Goal: Task Accomplishment & Management: Use online tool/utility

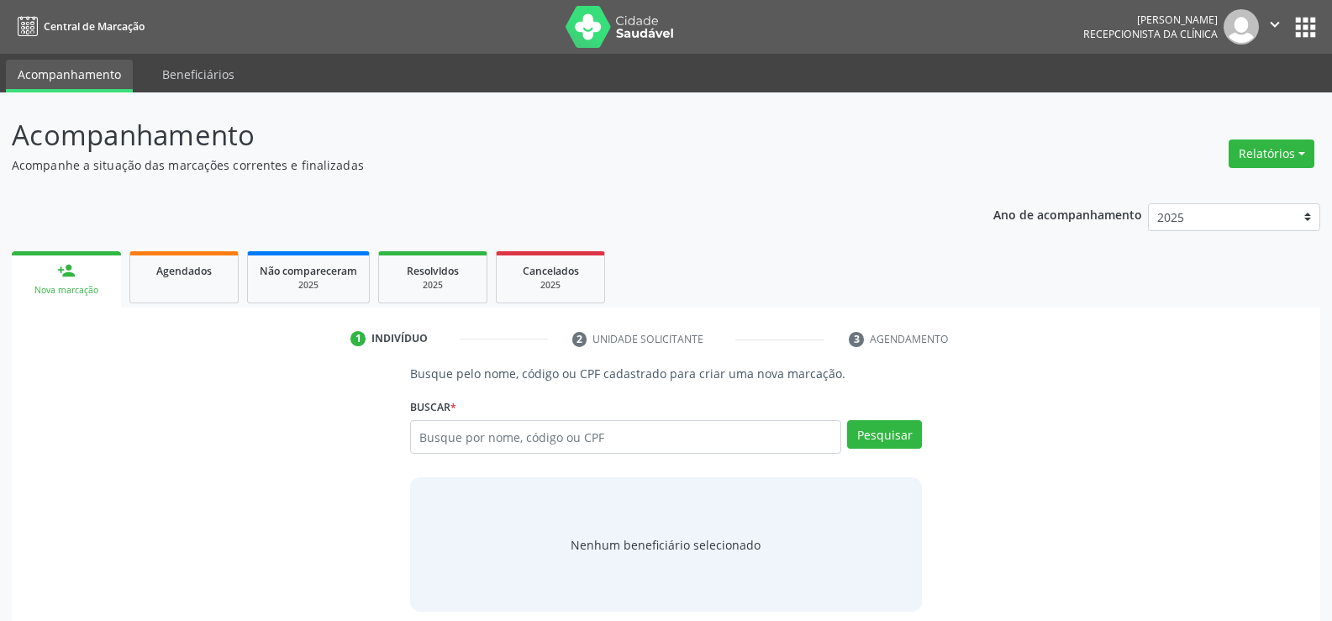
click at [1283, 139] on div "Relatórios Agendamentos Procedimentos realizados" at bounding box center [1271, 154] width 97 height 40
click at [1270, 155] on button "Relatórios" at bounding box center [1272, 154] width 86 height 29
click at [1184, 189] on link "Agendamentos" at bounding box center [1225, 190] width 181 height 24
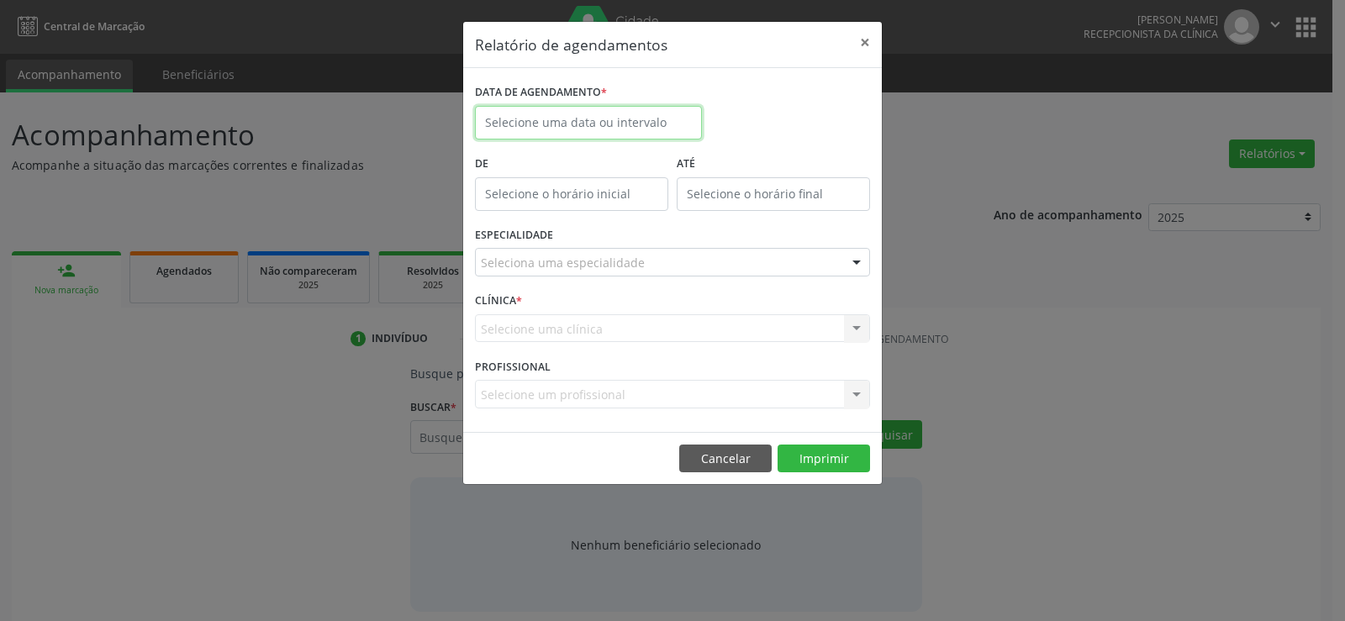
click at [550, 108] on input "text" at bounding box center [588, 123] width 227 height 34
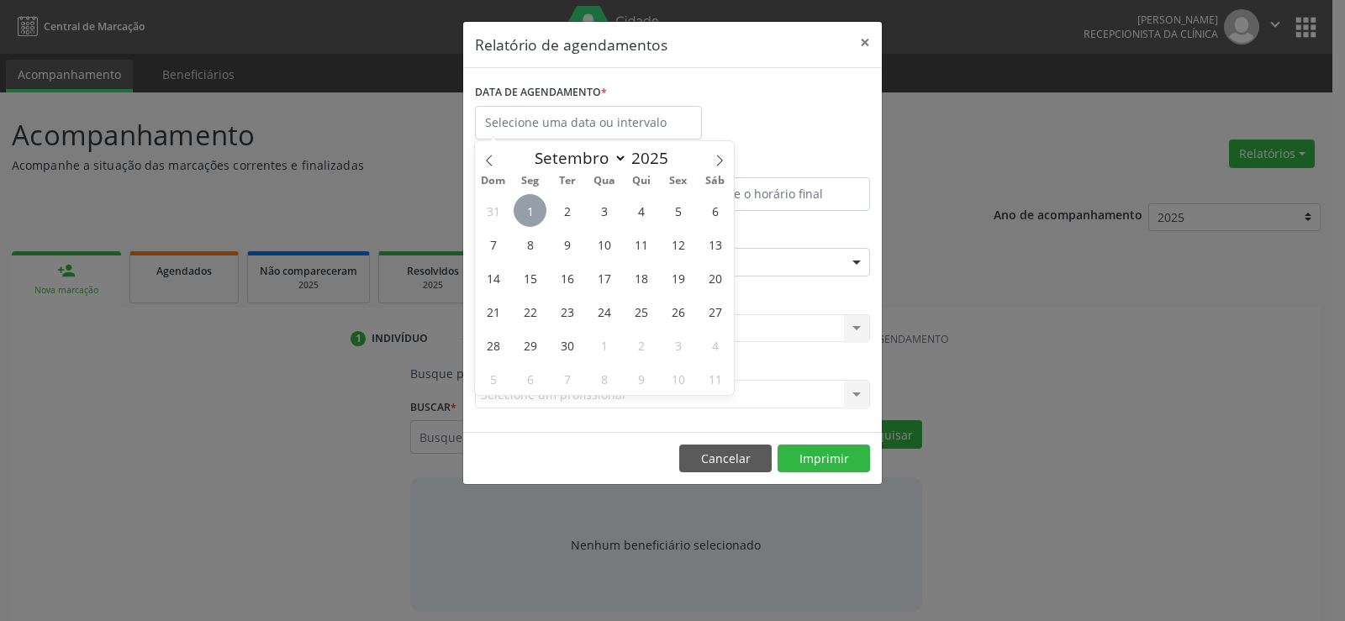
click at [535, 214] on span "1" at bounding box center [530, 210] width 33 height 33
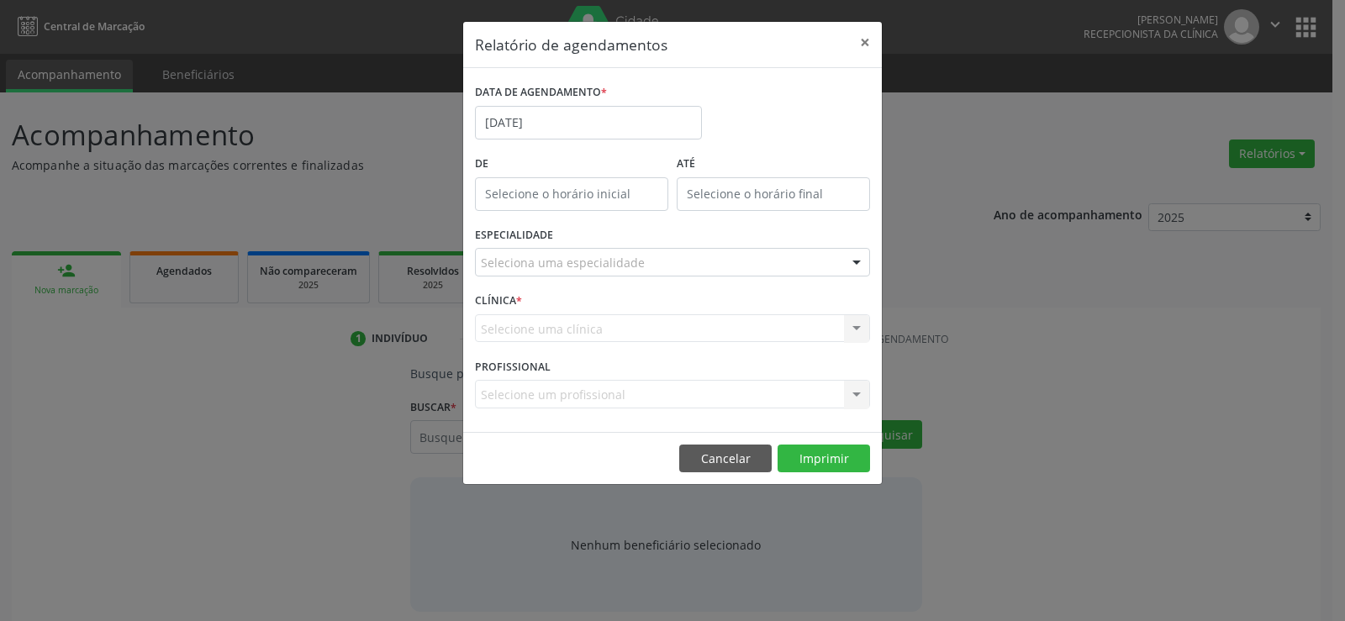
click at [526, 211] on div "De" at bounding box center [572, 186] width 202 height 71
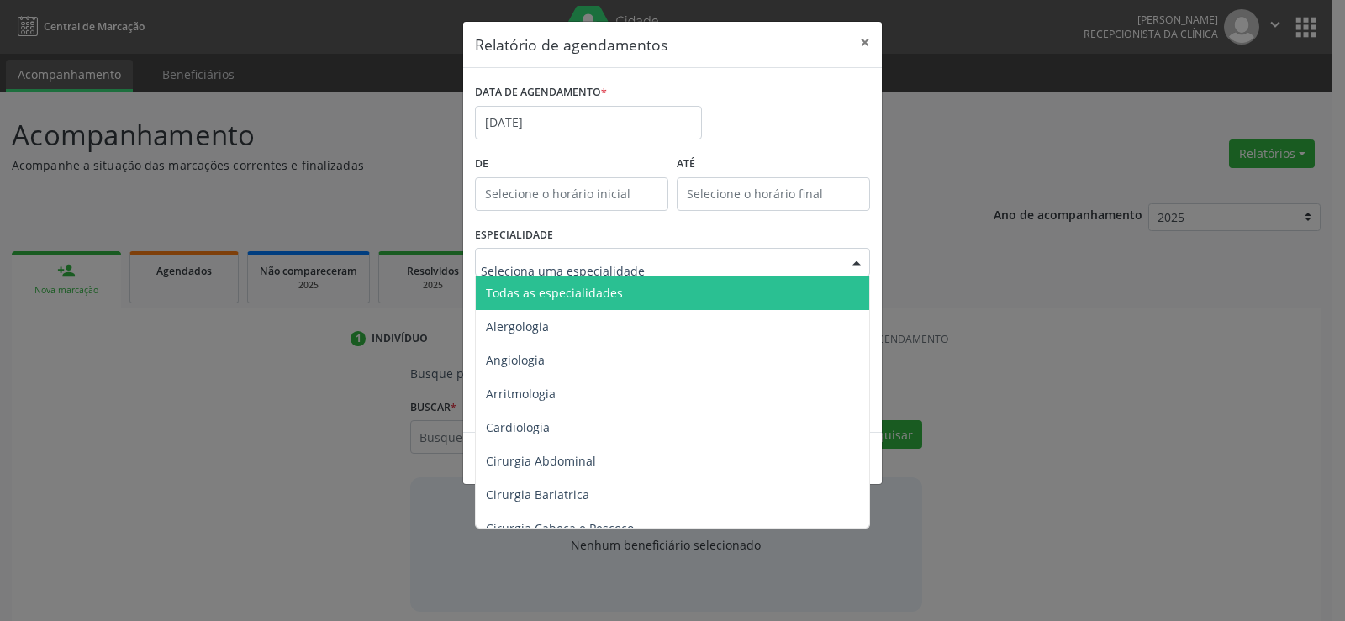
click at [549, 282] on span "Todas as especialidades" at bounding box center [674, 294] width 396 height 34
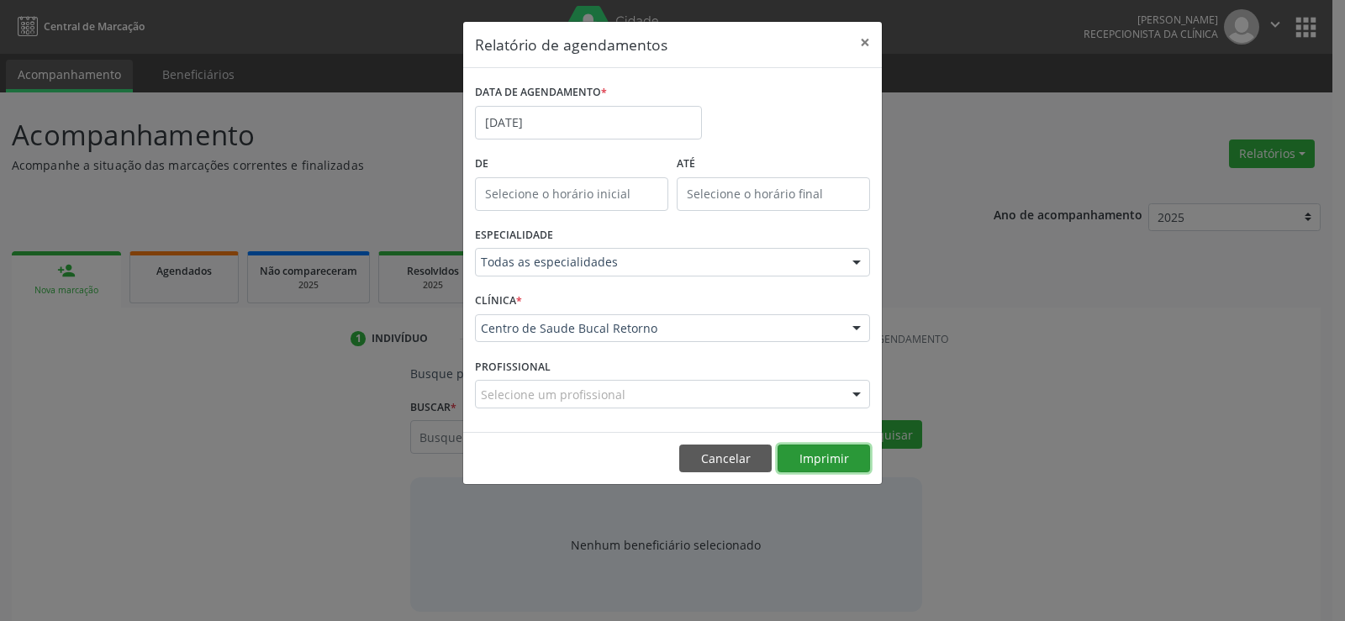
click at [842, 456] on button "Imprimir" at bounding box center [823, 459] width 92 height 29
